Goal: Task Accomplishment & Management: Manage account settings

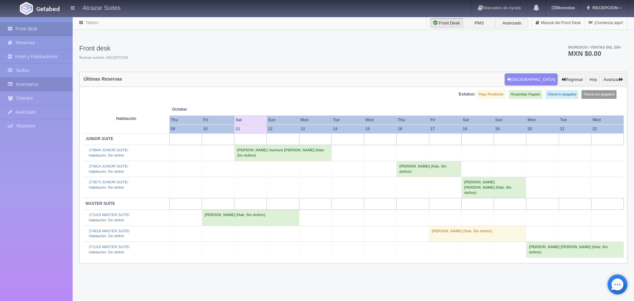
click at [55, 85] on link "Inventarios" at bounding box center [36, 85] width 73 height 14
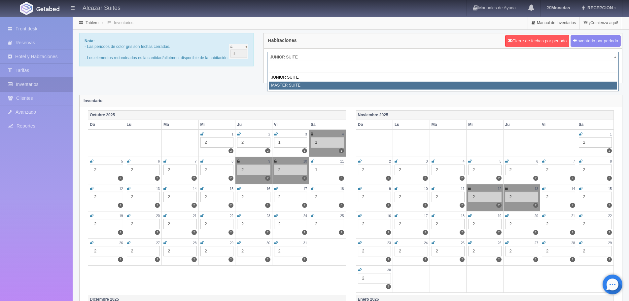
select select "305"
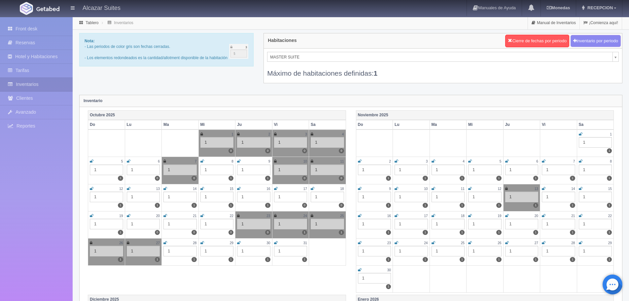
click at [472, 190] on icon at bounding box center [471, 189] width 4 height 4
